Goal: Find specific page/section: Find specific page/section

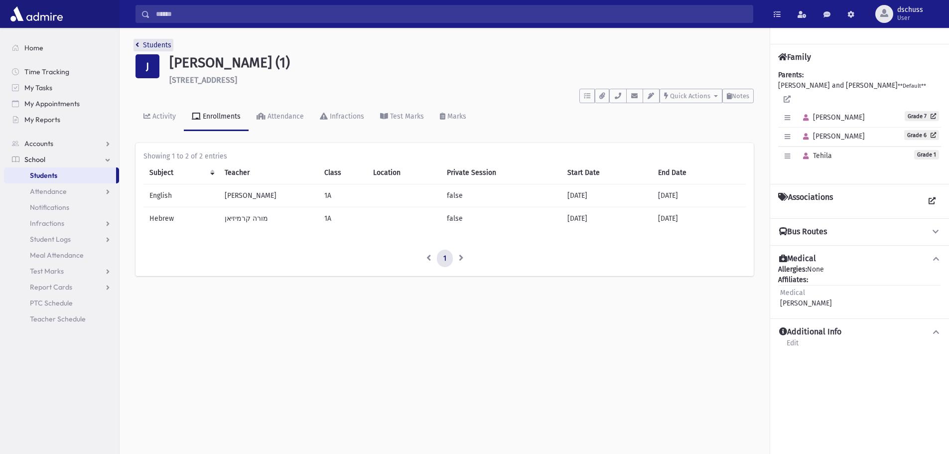
click at [142, 42] on link "Students" at bounding box center [153, 45] width 36 height 8
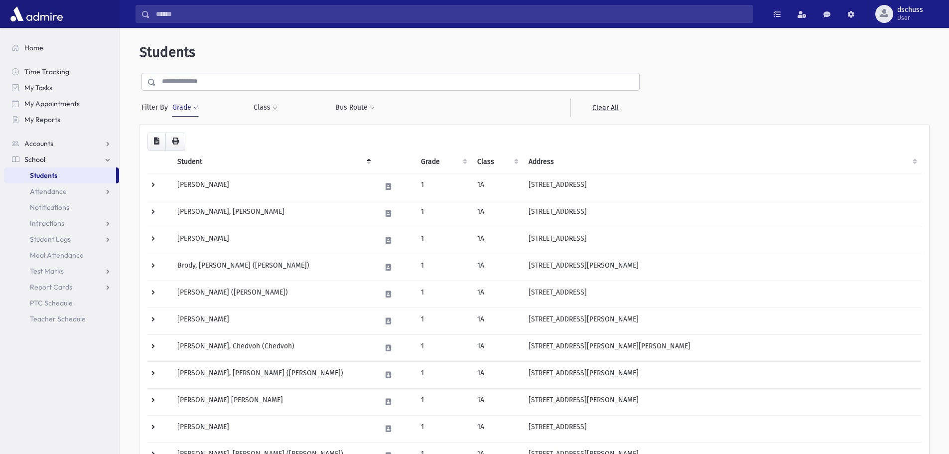
click at [186, 110] on button "Grade" at bounding box center [185, 108] width 27 height 18
click at [194, 139] on span "×" at bounding box center [193, 136] width 8 height 8
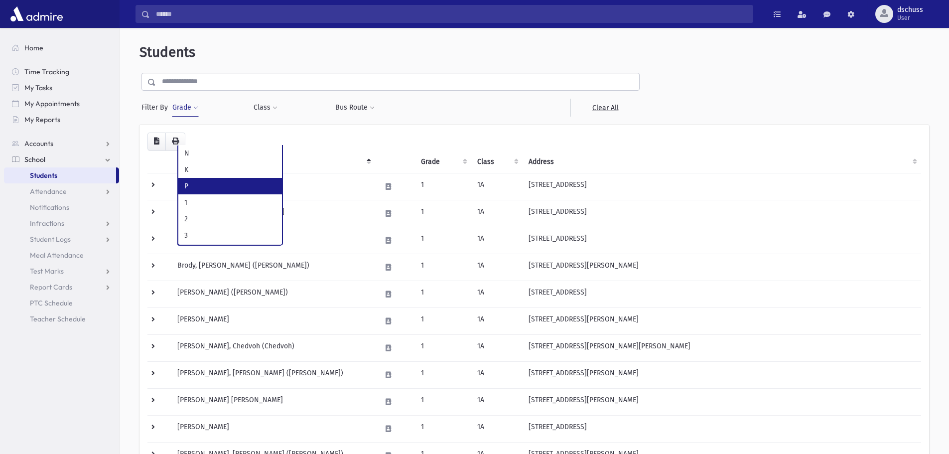
select select "*"
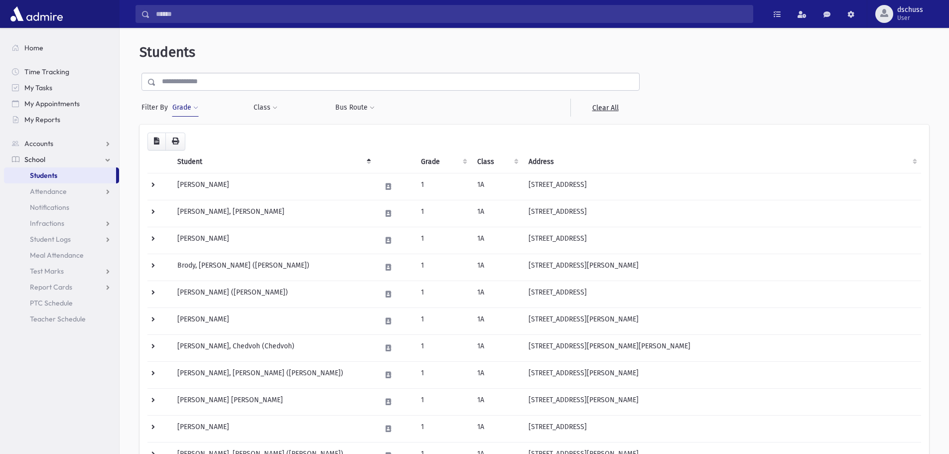
click at [181, 110] on button "Grade" at bounding box center [185, 108] width 27 height 18
click at [197, 157] on button "Filter" at bounding box center [232, 158] width 112 height 14
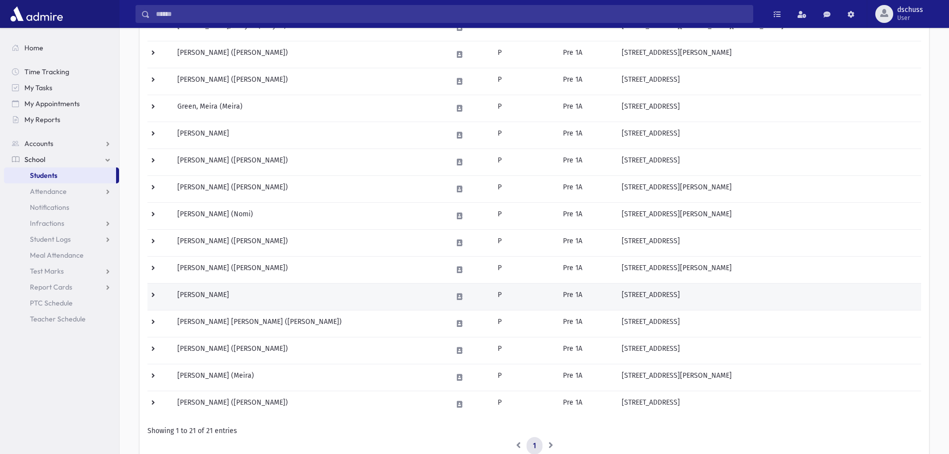
scroll to position [342, 0]
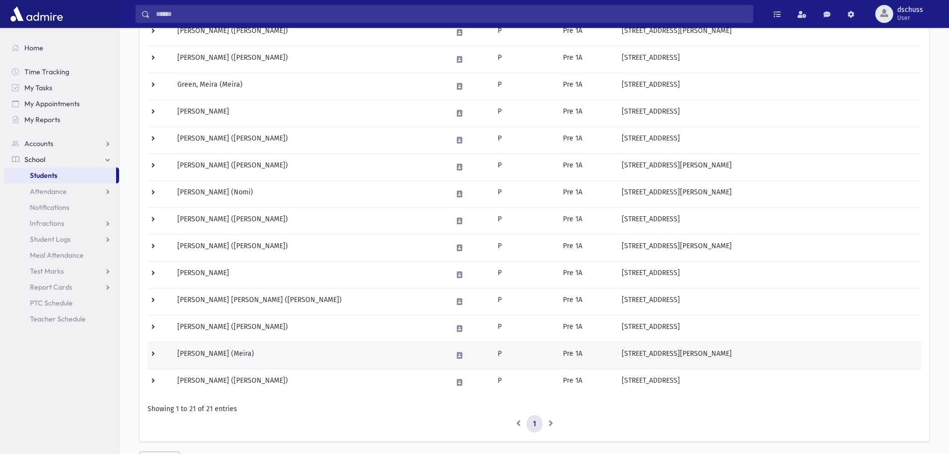
click at [204, 357] on td "Shimoni, Meira (Meira)" at bounding box center [308, 355] width 275 height 27
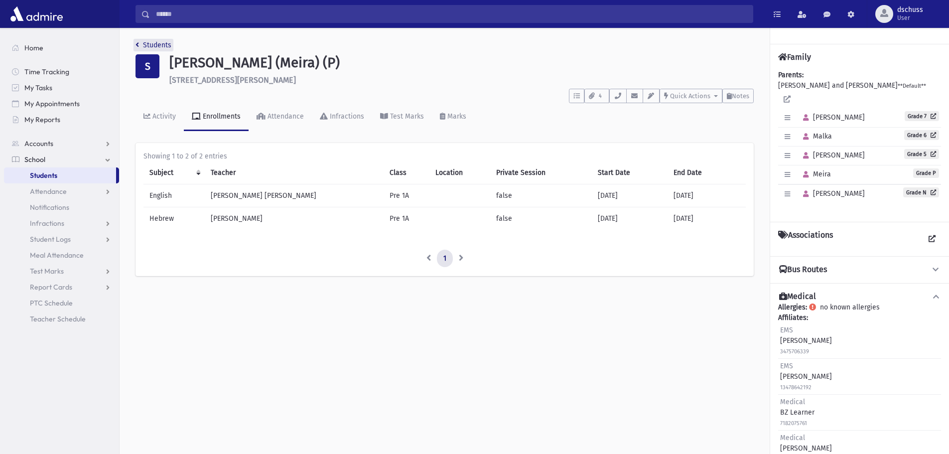
click at [150, 42] on link "Students" at bounding box center [153, 45] width 36 height 8
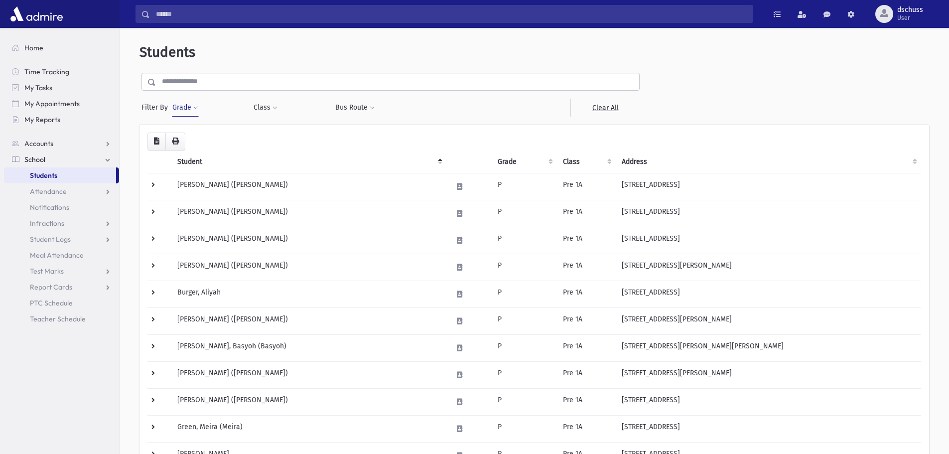
click at [188, 110] on button "Grade" at bounding box center [185, 108] width 27 height 18
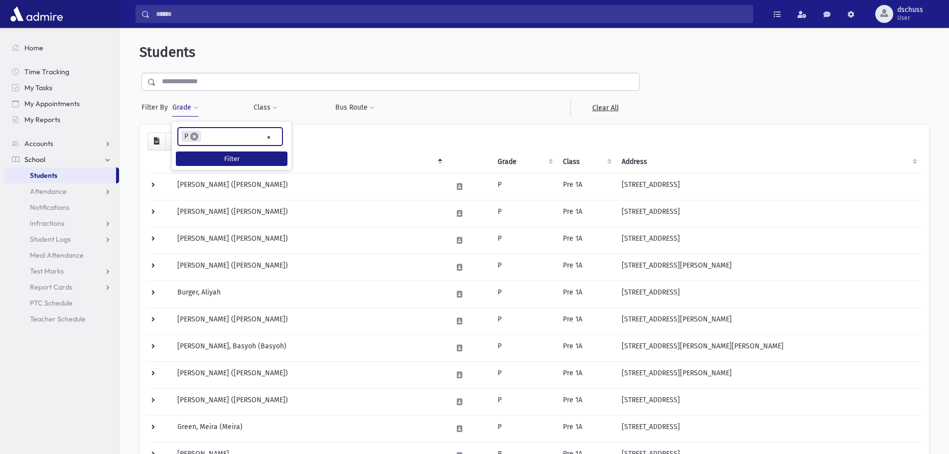
click at [197, 133] on span "×" at bounding box center [194, 136] width 8 height 8
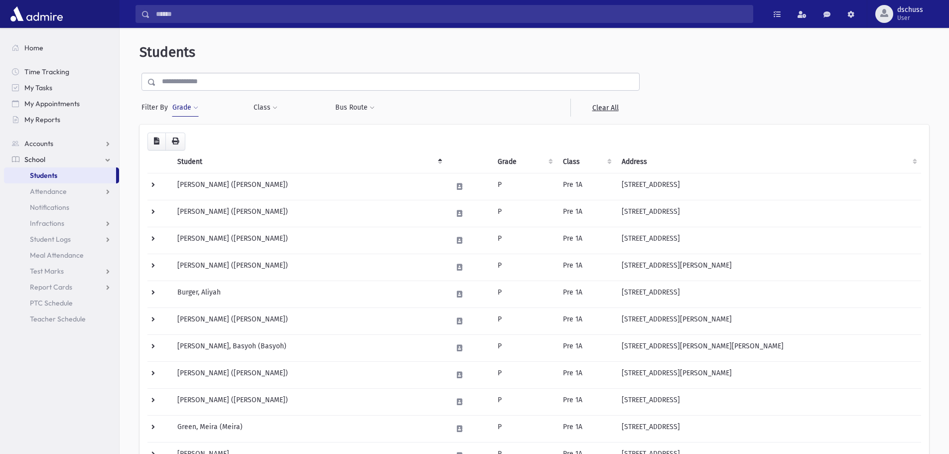
click at [181, 109] on button "Grade" at bounding box center [185, 108] width 27 height 18
click at [209, 161] on button "Filter" at bounding box center [232, 158] width 112 height 14
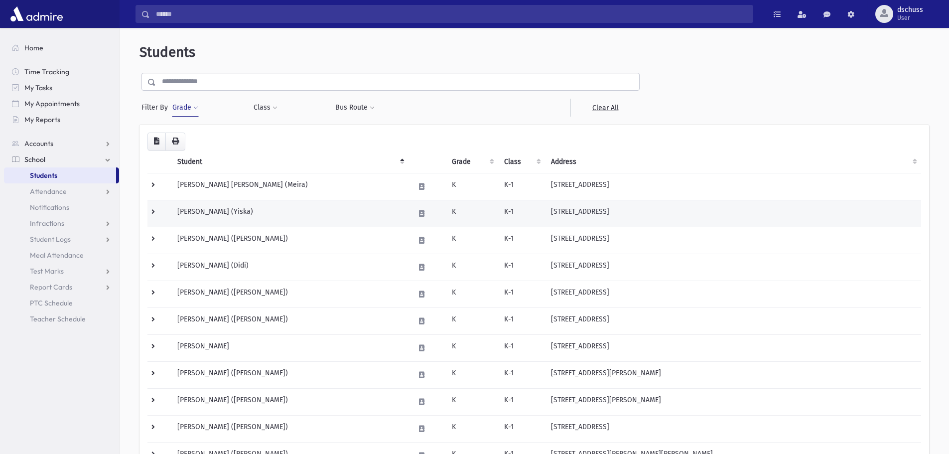
click at [366, 207] on td "[PERSON_NAME] (Yiska)" at bounding box center [289, 213] width 237 height 27
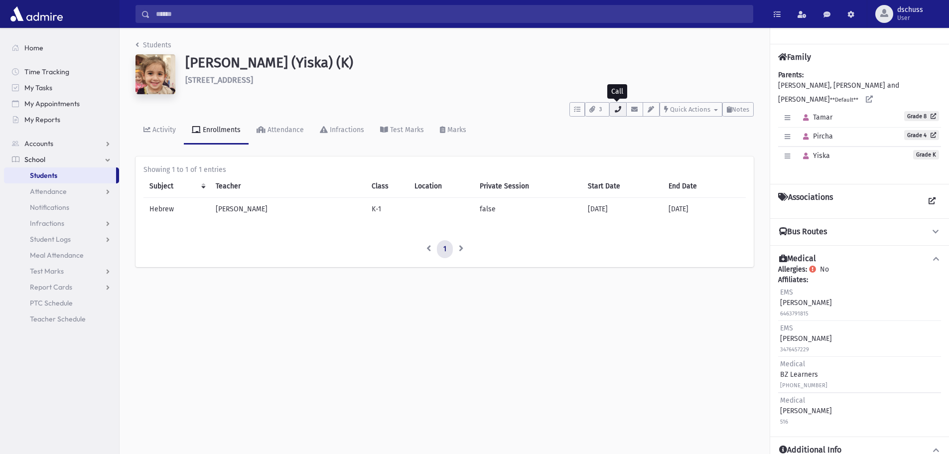
click at [614, 110] on icon "button" at bounding box center [618, 109] width 8 height 6
